Goal: Find specific page/section: Find specific page/section

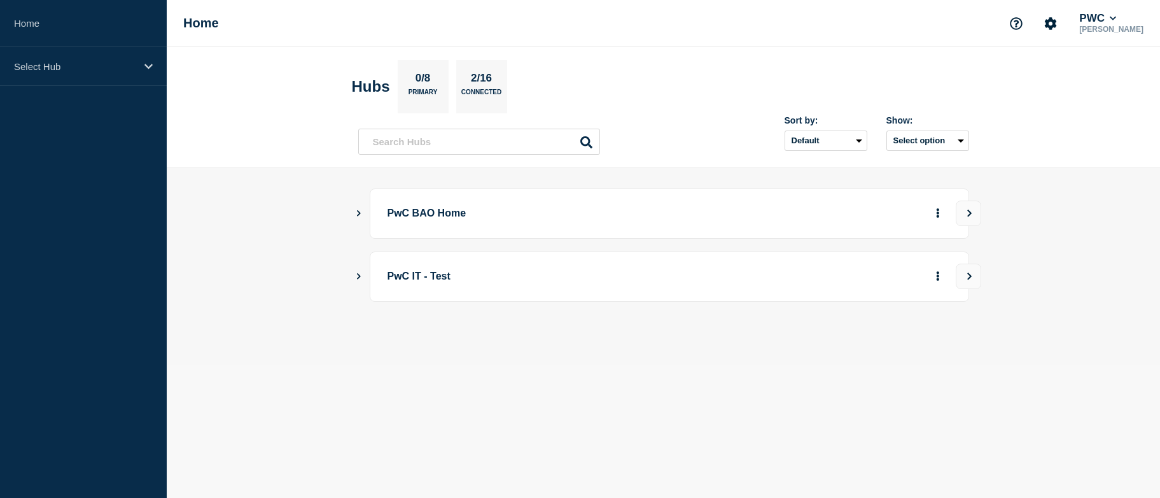
click at [357, 213] on icon "Show Connected Hubs" at bounding box center [359, 212] width 8 height 6
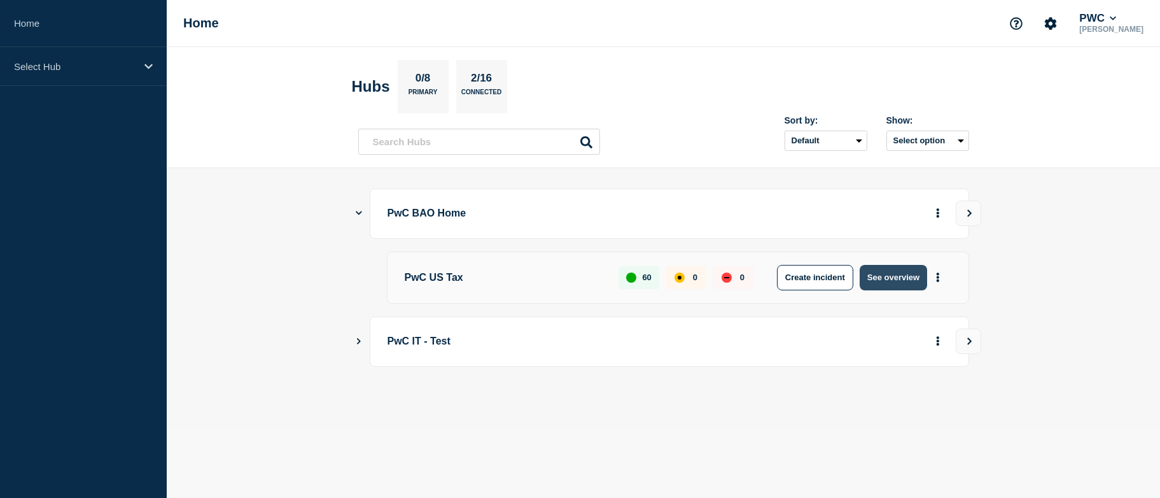
click at [880, 286] on button "See overview" at bounding box center [893, 277] width 67 height 25
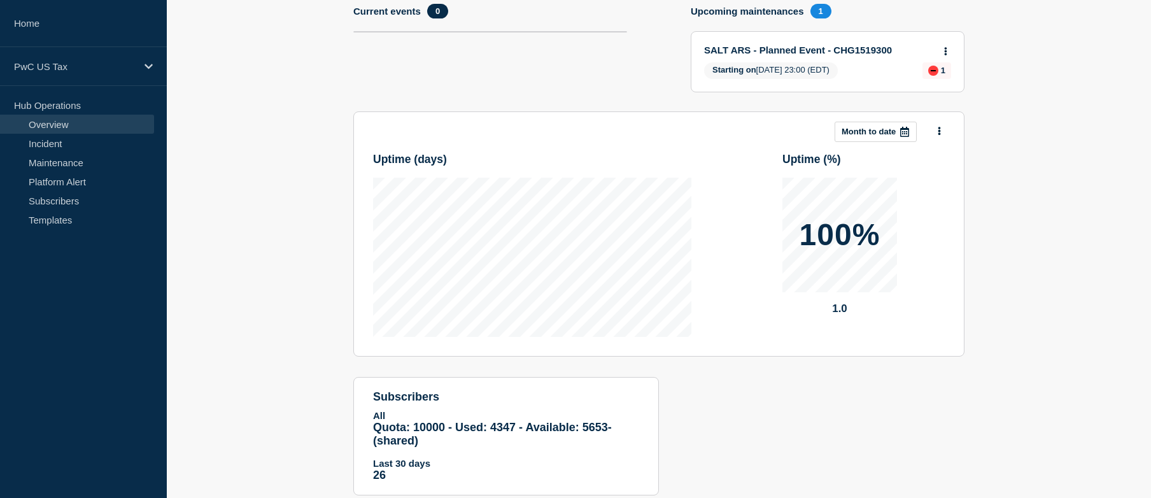
scroll to position [208, 0]
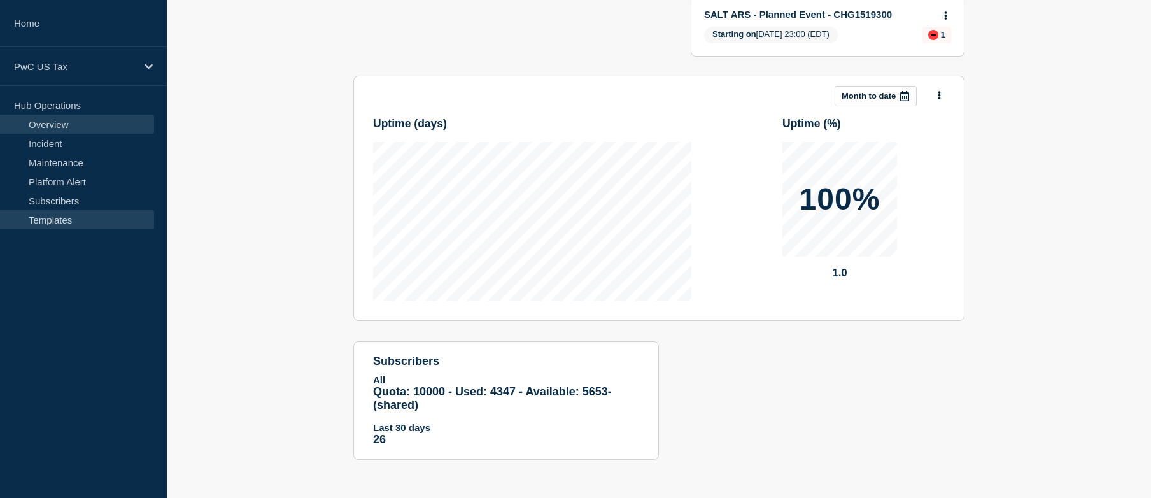
click at [60, 225] on link "Templates" at bounding box center [77, 219] width 154 height 19
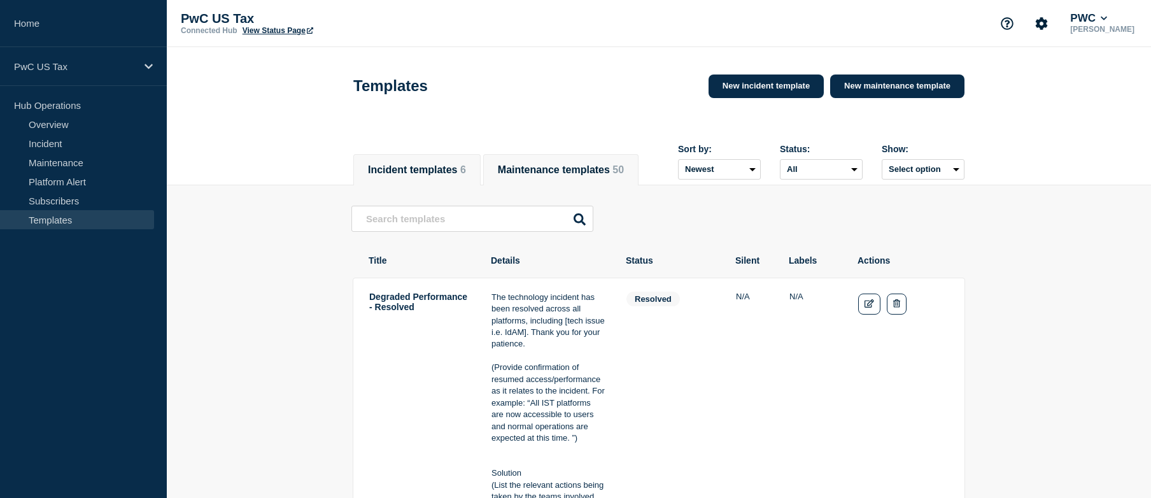
click at [554, 173] on button "Maintenance templates 50" at bounding box center [561, 169] width 126 height 11
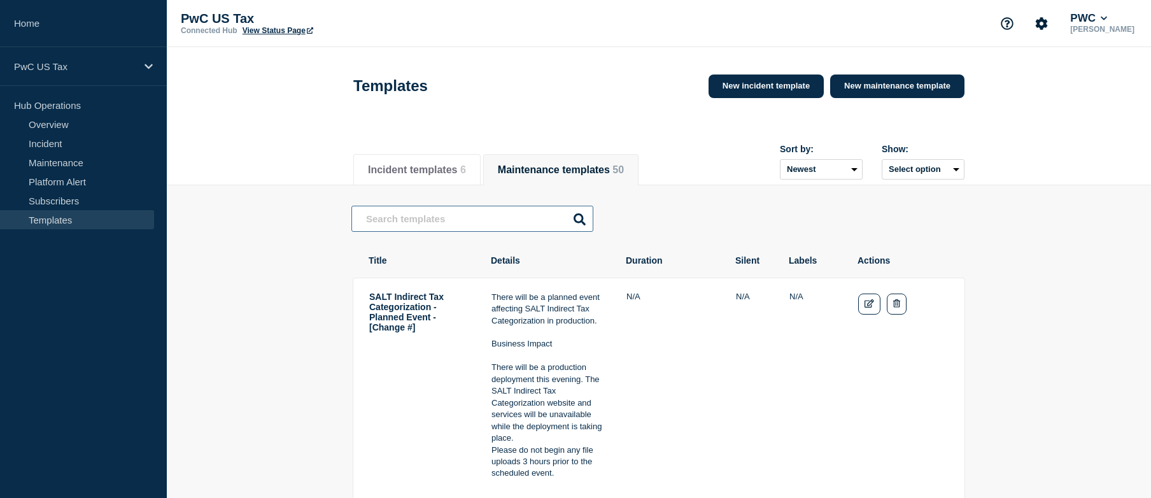
click at [496, 222] on input "text" at bounding box center [472, 219] width 242 height 26
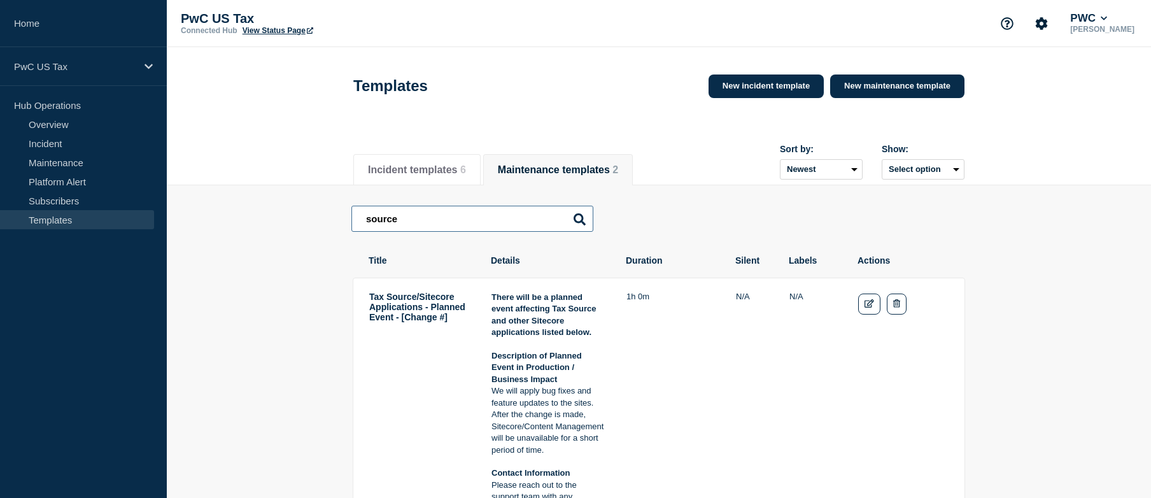
type input "source"
